Goal: Information Seeking & Learning: Learn about a topic

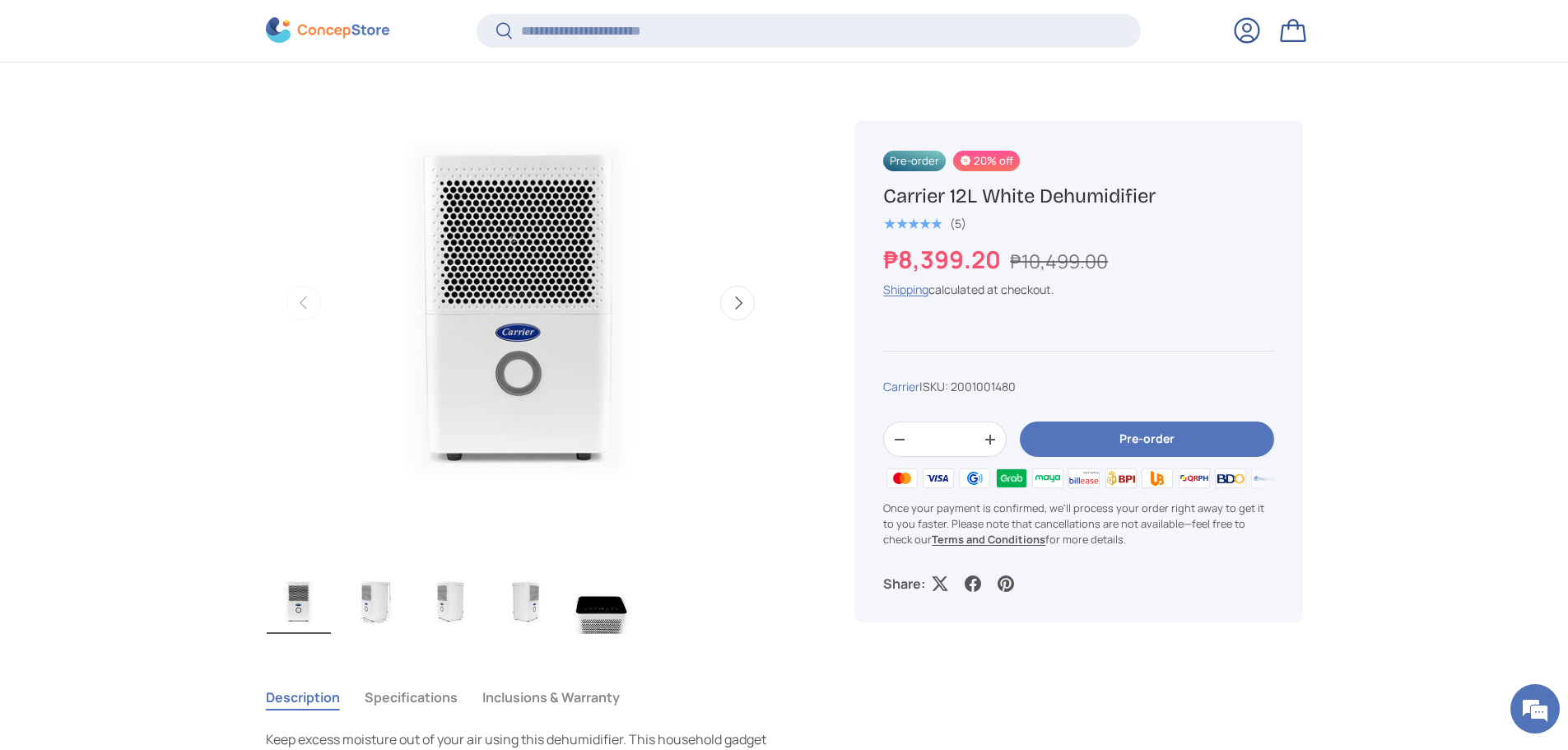
scroll to position [572, 0]
click at [297, 605] on img "Gallery Viewer" at bounding box center [298, 600] width 64 height 66
click at [384, 606] on img "Gallery Viewer" at bounding box center [374, 600] width 64 height 66
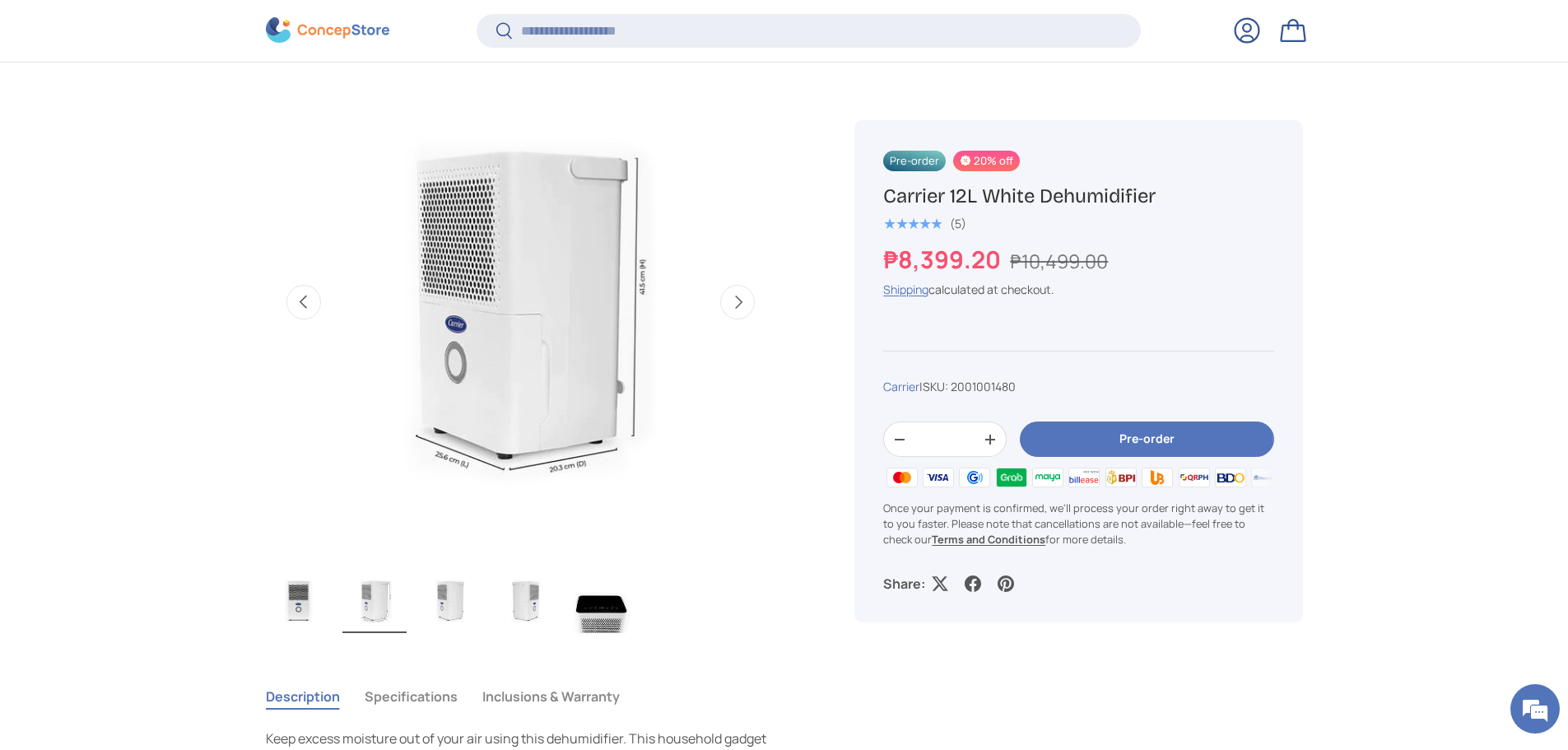
click at [450, 603] on img "Gallery Viewer" at bounding box center [450, 600] width 64 height 66
click at [527, 604] on img "Gallery Viewer" at bounding box center [526, 600] width 64 height 66
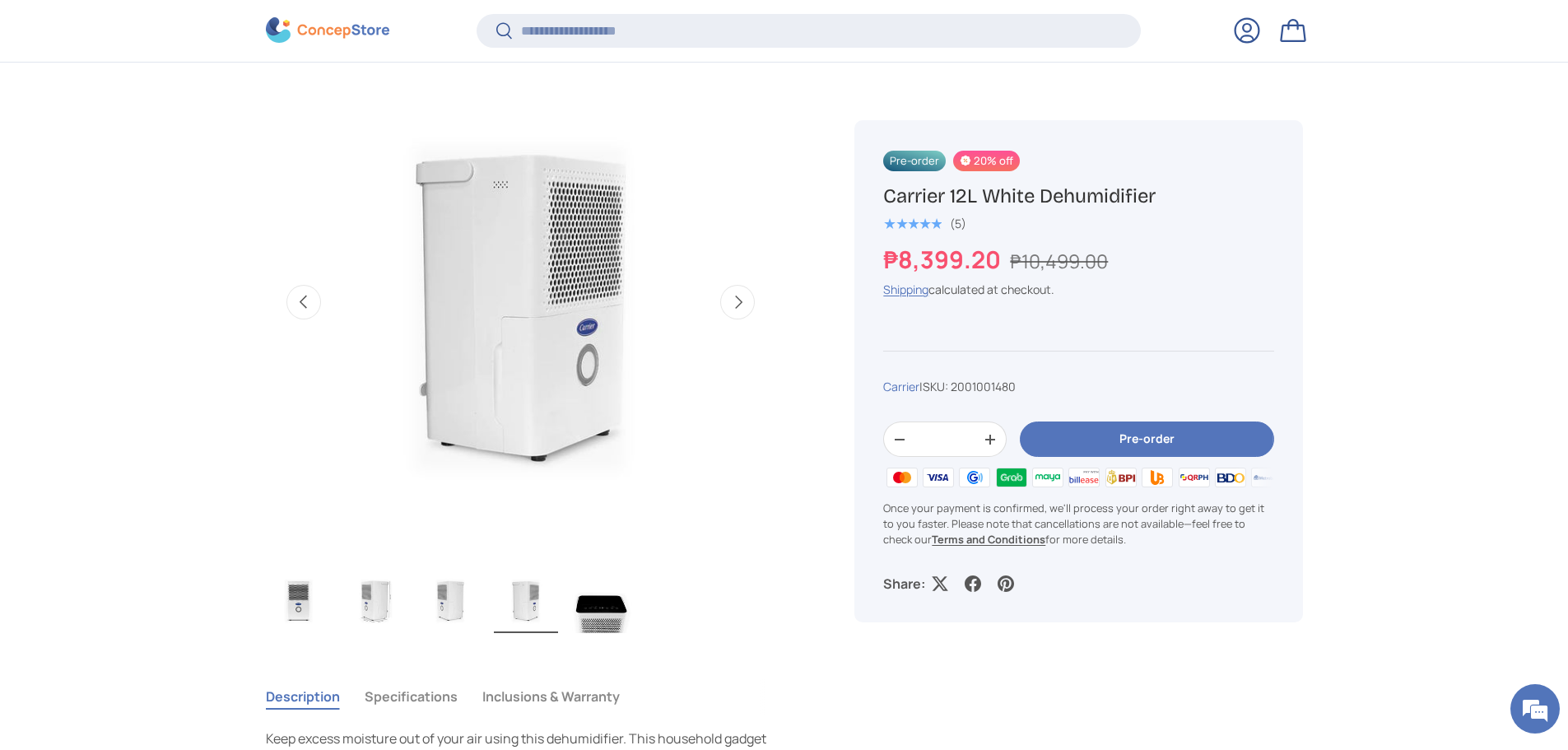
click at [445, 602] on img "Gallery Viewer" at bounding box center [450, 600] width 64 height 66
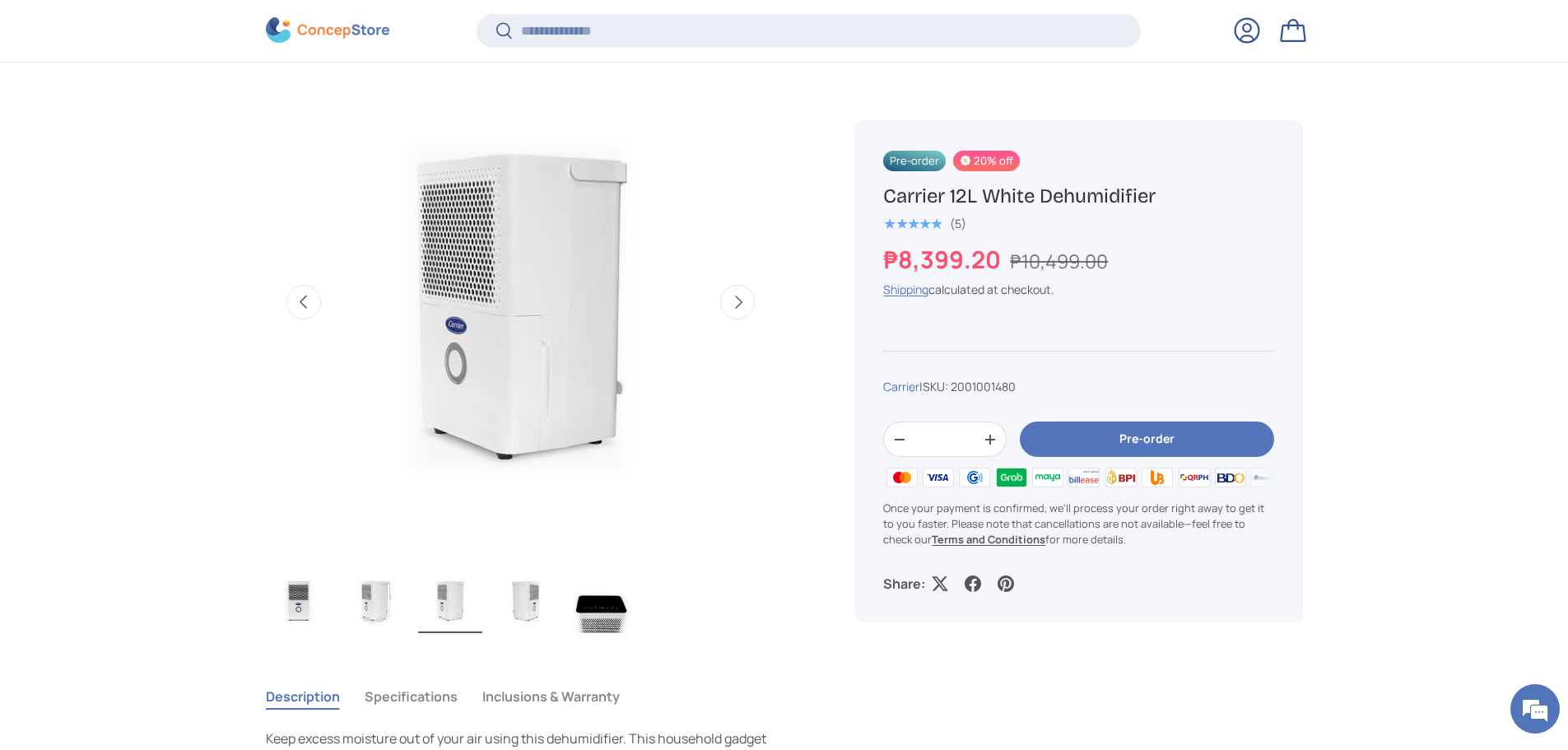
click at [375, 602] on img "Gallery Viewer" at bounding box center [374, 600] width 64 height 66
click at [527, 606] on img "Gallery Viewer" at bounding box center [526, 600] width 64 height 66
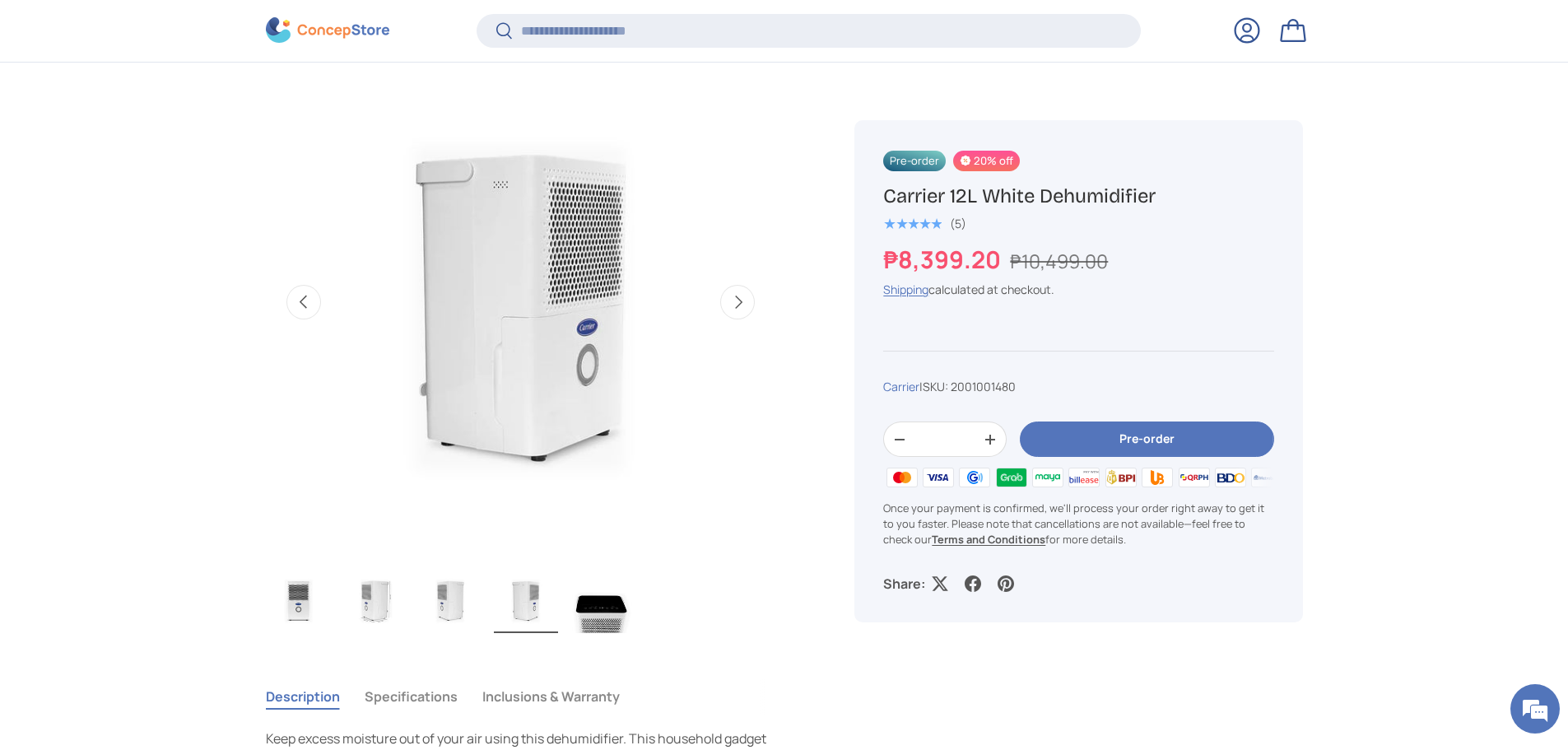
click at [604, 614] on img "Gallery Viewer" at bounding box center [602, 600] width 64 height 66
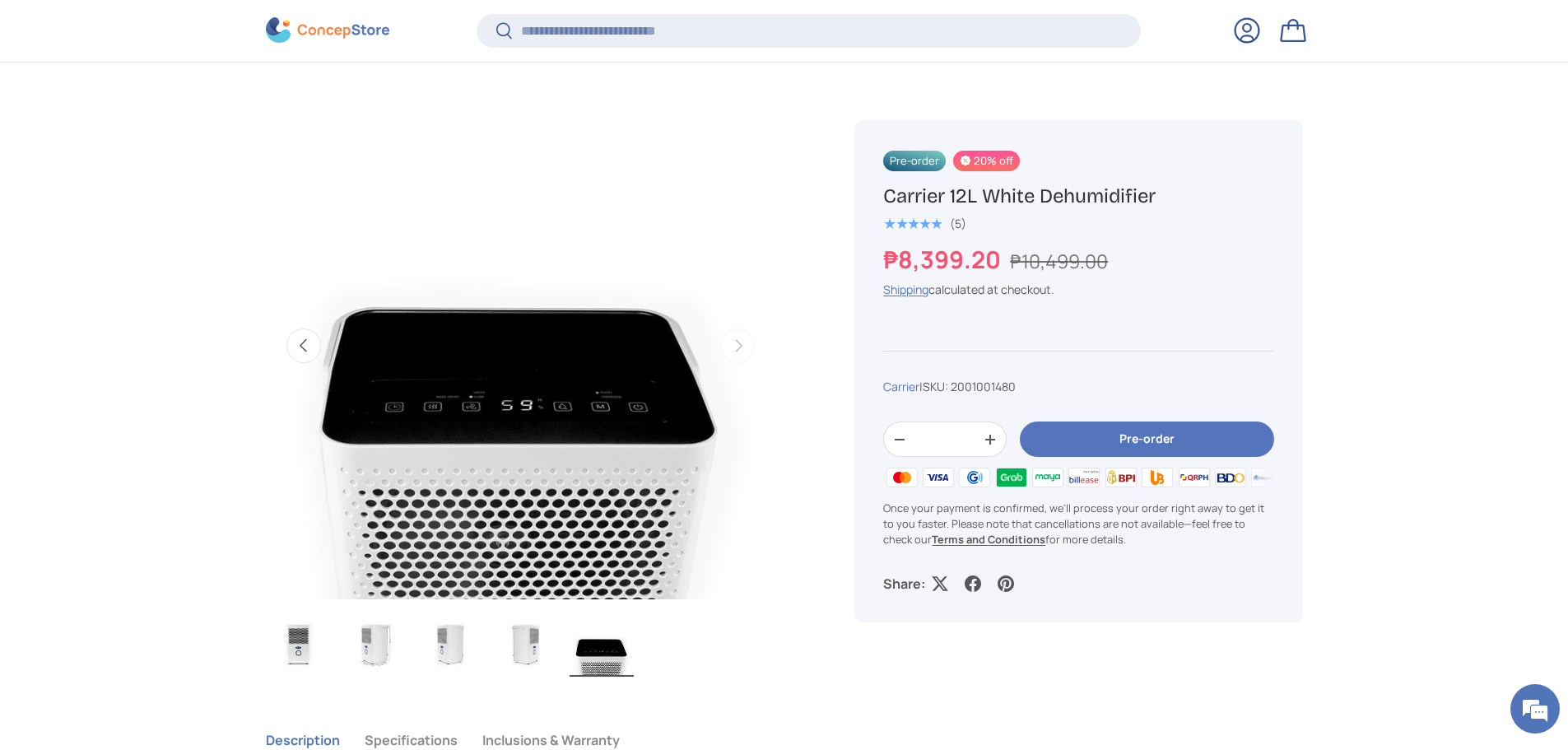
scroll to position [572, 0]
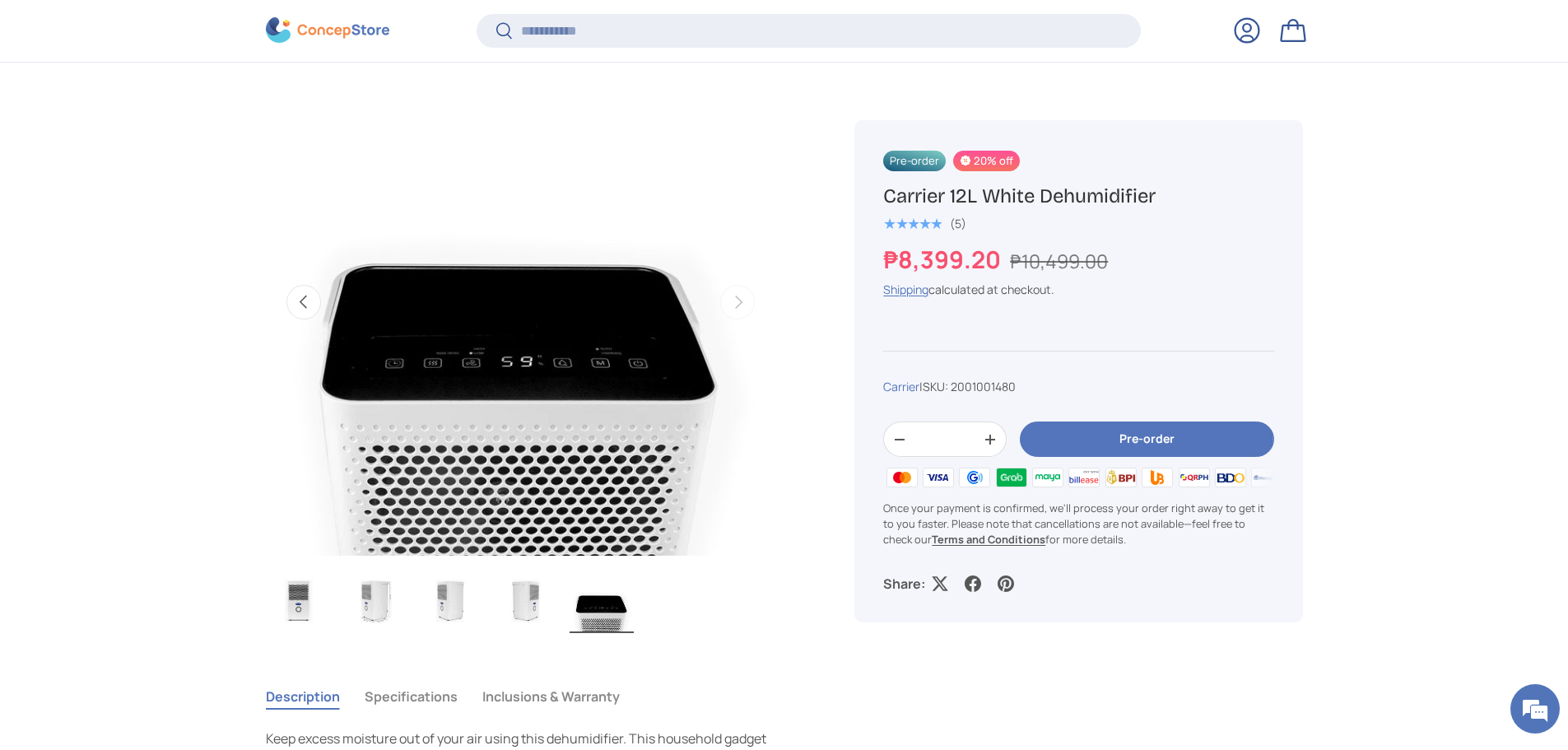
click at [524, 601] on img "Gallery Viewer" at bounding box center [526, 600] width 64 height 66
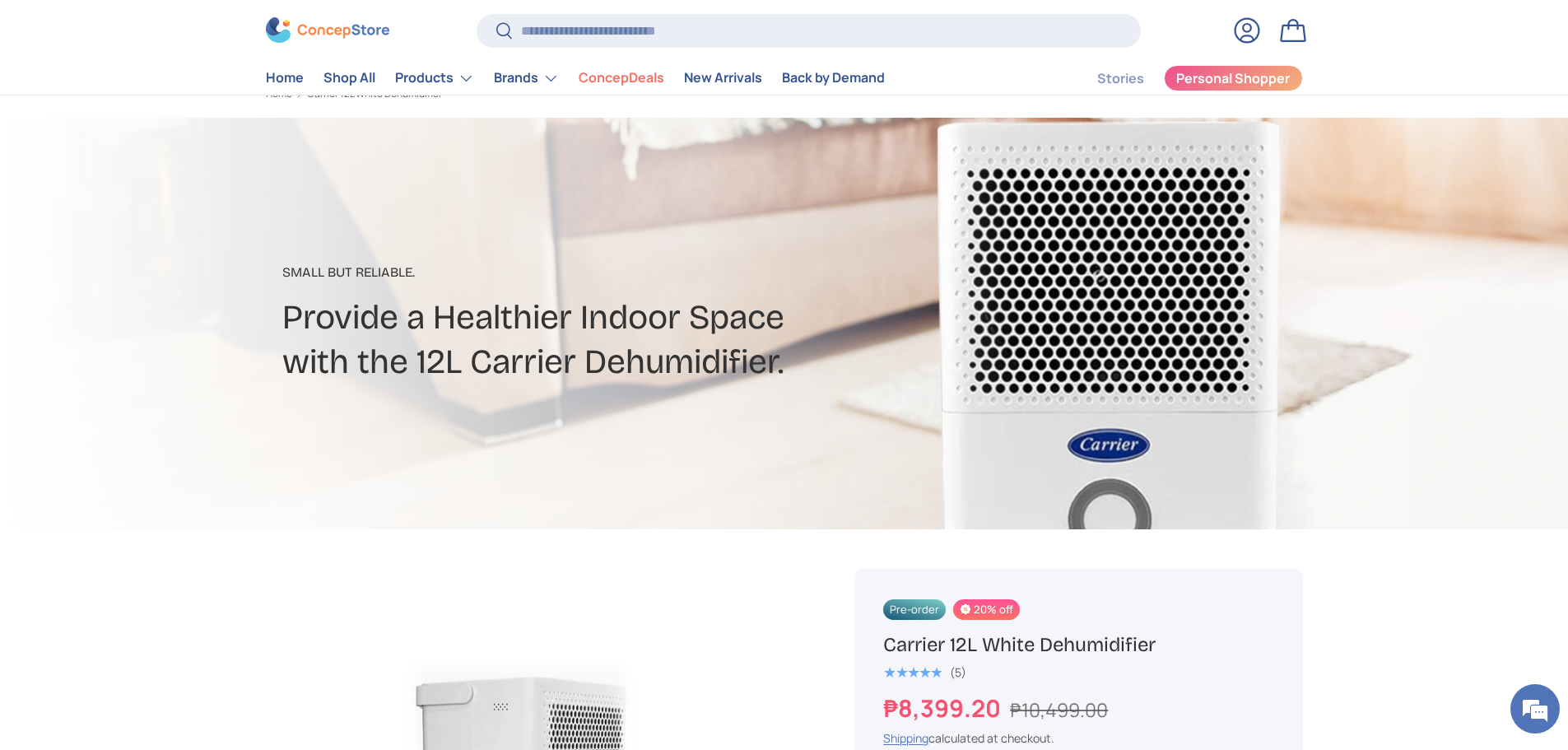
scroll to position [247, 0]
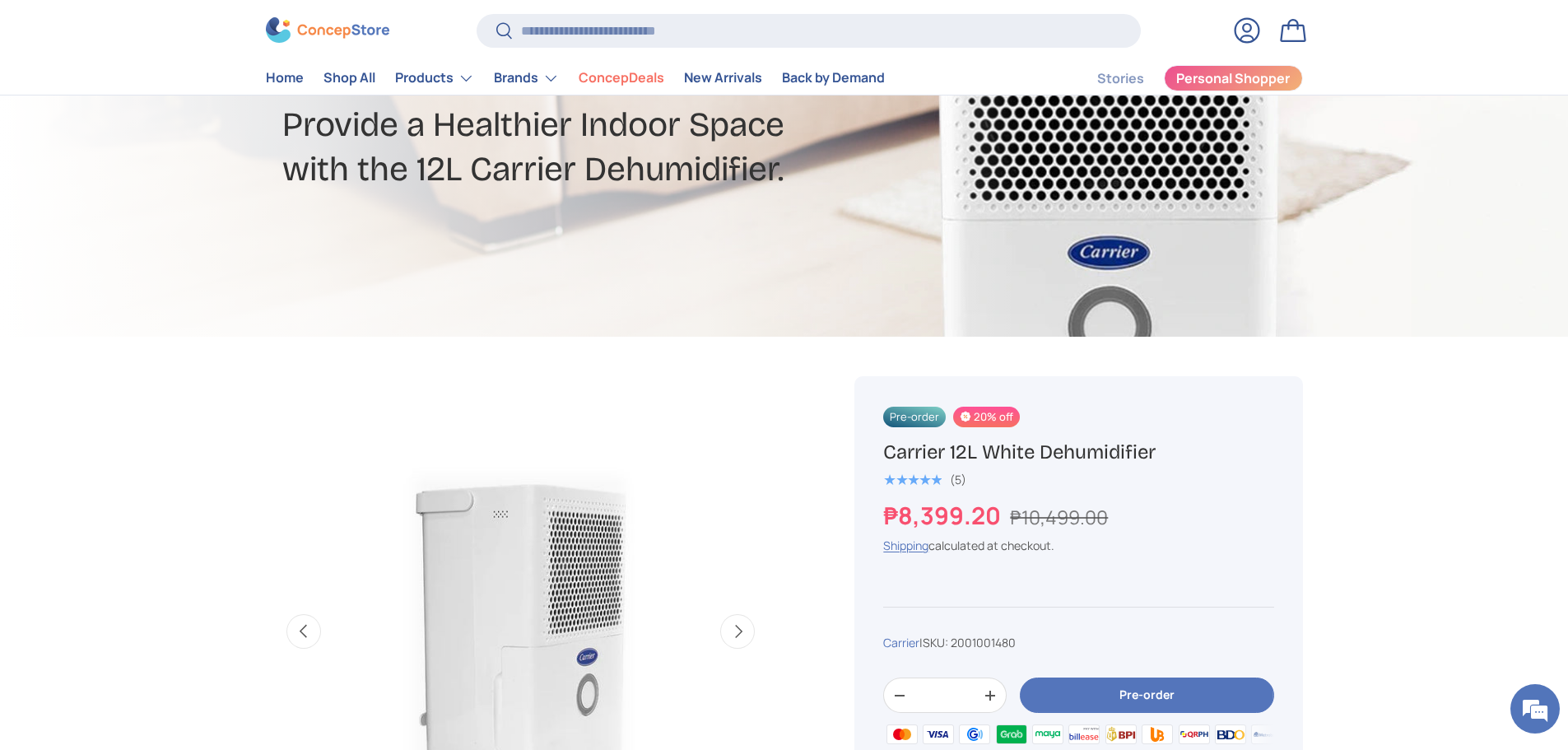
click at [1039, 190] on div at bounding box center [784, 130] width 1568 height 411
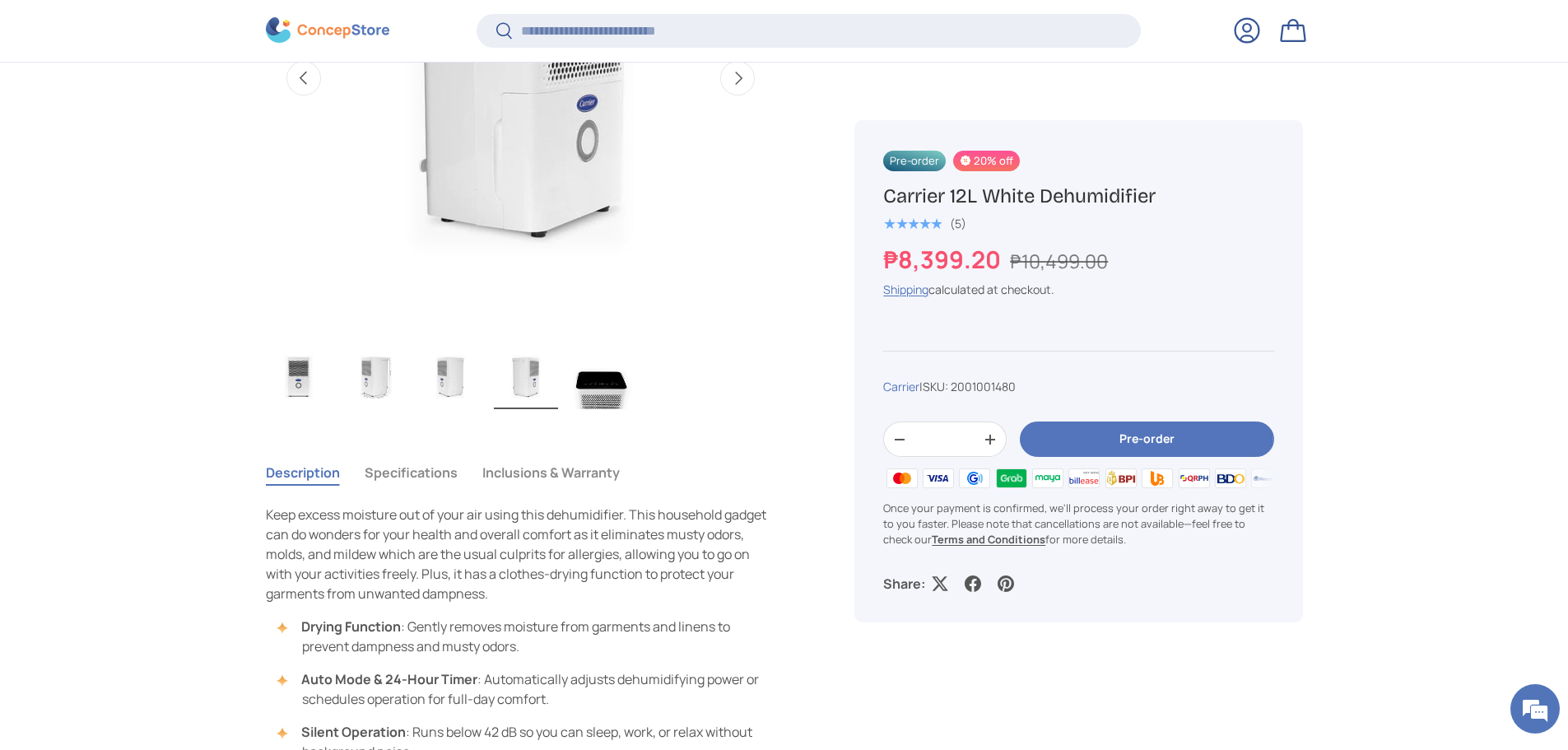
scroll to position [820, 0]
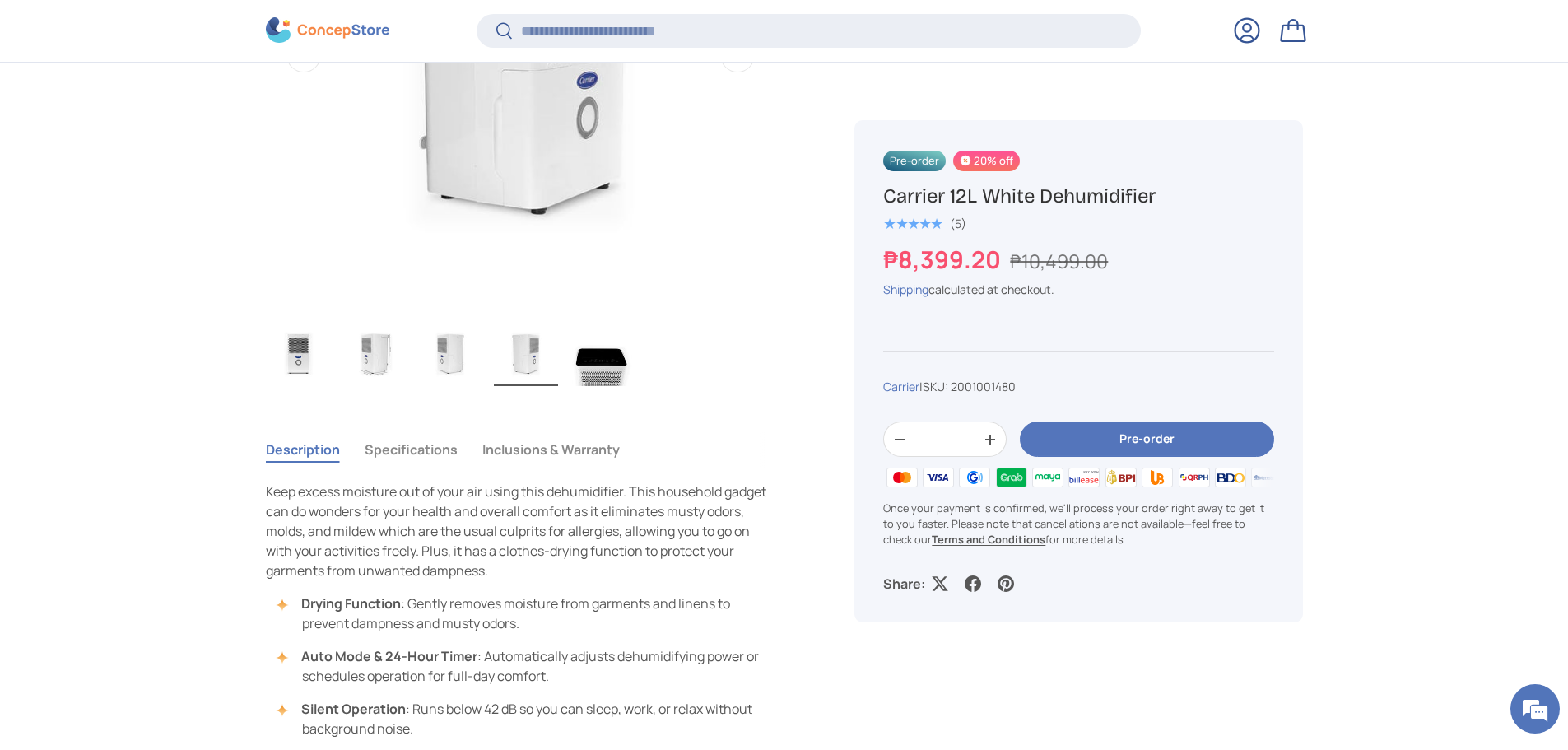
click at [304, 350] on img "Gallery Viewer" at bounding box center [298, 352] width 64 height 66
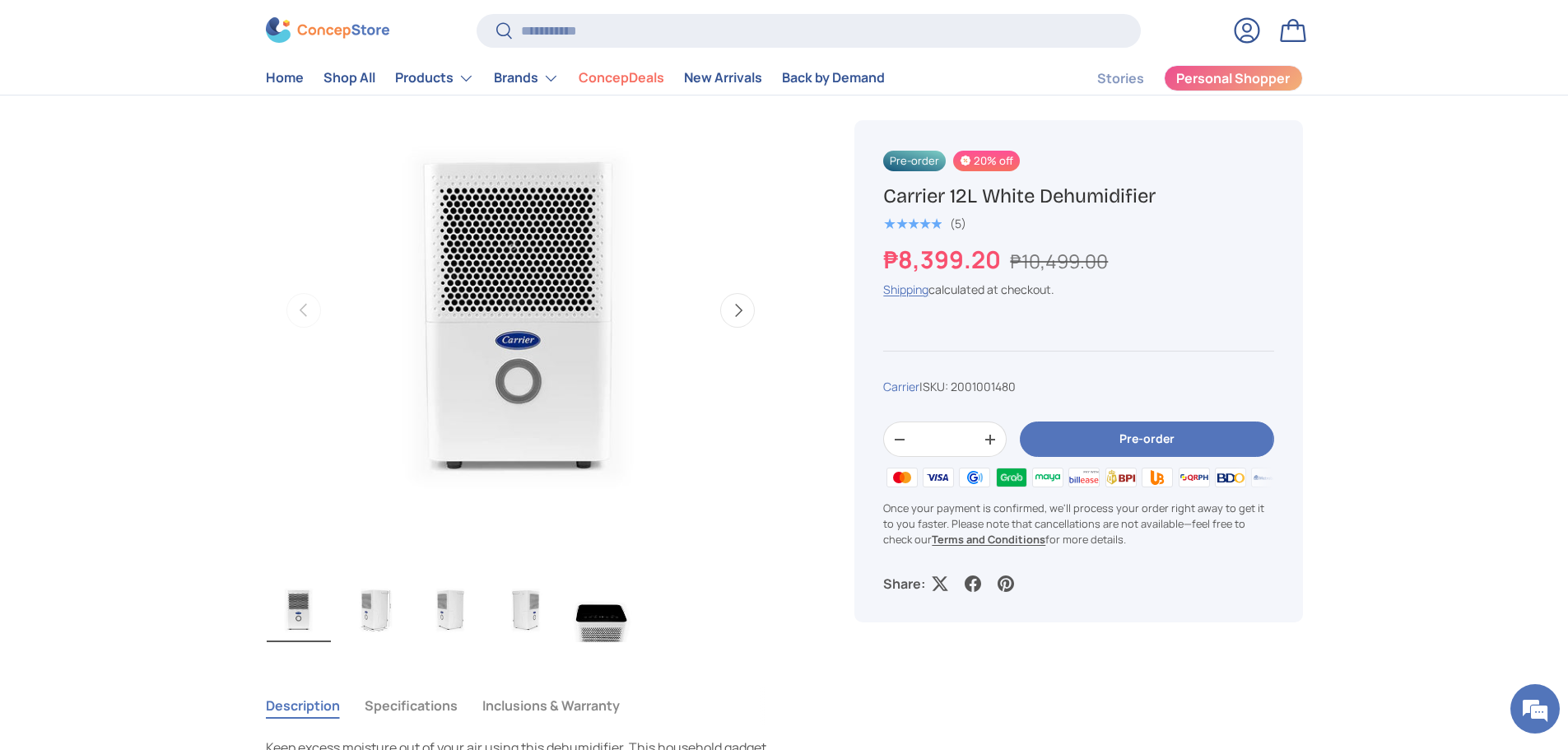
scroll to position [494, 0]
